Goal: Information Seeking & Learning: Learn about a topic

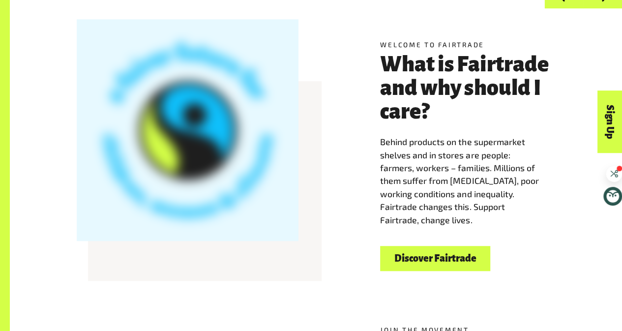
scroll to position [241, 0]
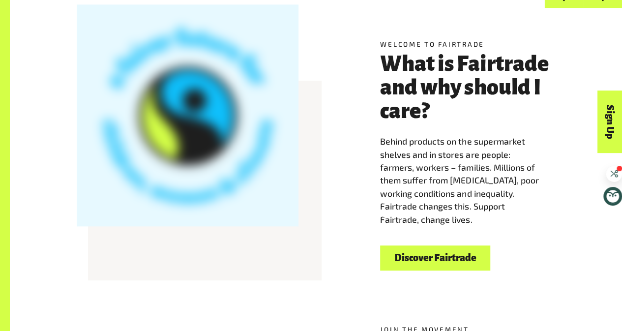
click at [305, 166] on div at bounding box center [188, 155] width 234 height 222
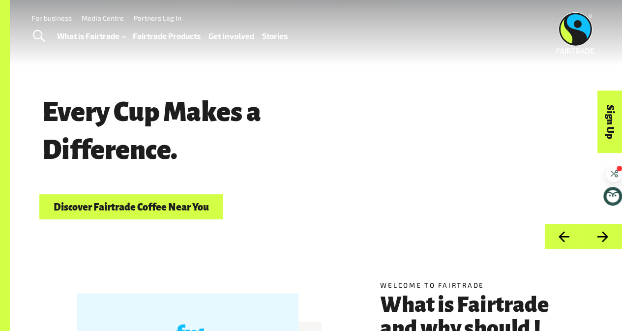
click at [184, 32] on link "Fairtrade Products" at bounding box center [167, 36] width 68 height 14
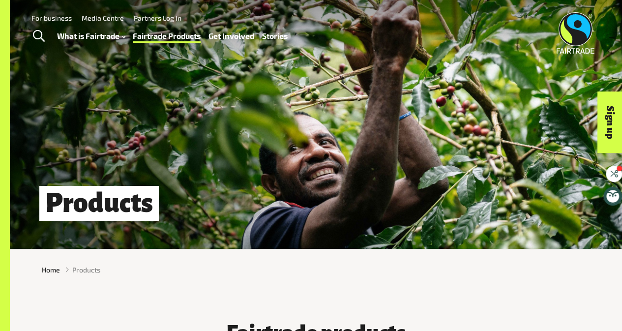
click at [328, 179] on div "Products" at bounding box center [316, 124] width 612 height 249
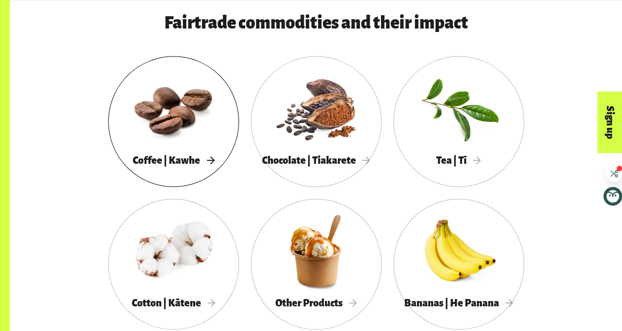
scroll to position [497, 0]
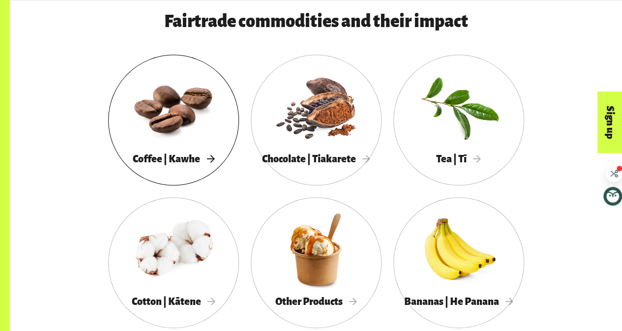
click at [175, 164] on span "Coffee | Kawhe" at bounding box center [174, 158] width 82 height 11
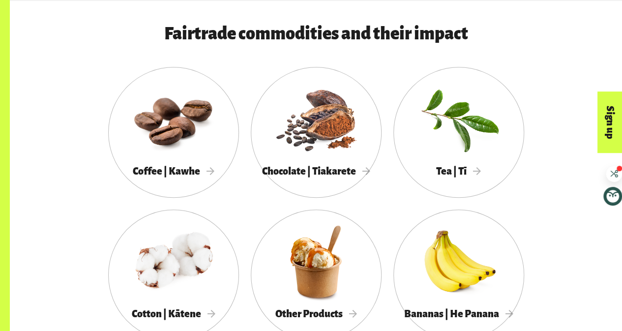
scroll to position [488, 0]
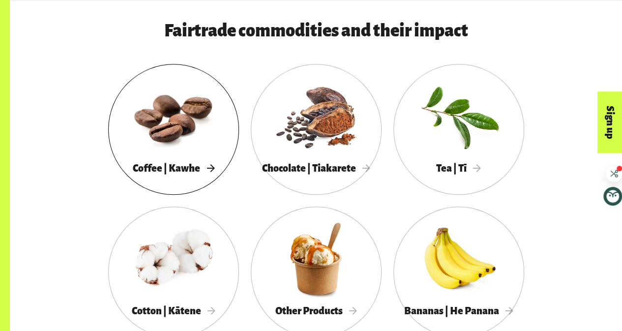
click at [149, 168] on span "Coffee | Kawhe" at bounding box center [174, 168] width 82 height 11
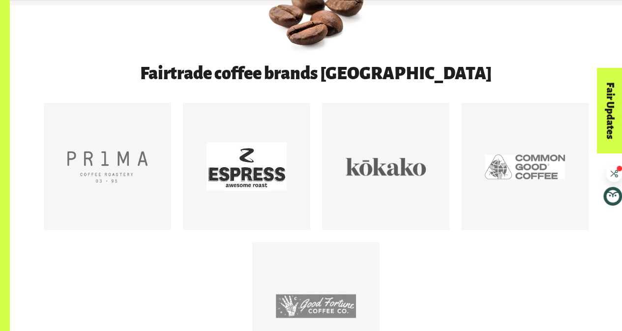
scroll to position [452, 0]
